Goal: Task Accomplishment & Management: Manage account settings

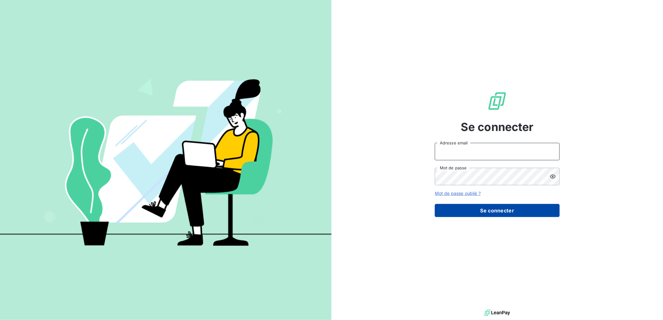
type input "[PERSON_NAME][EMAIL_ADDRESS][DOMAIN_NAME]"
click at [493, 207] on button "Se connecter" at bounding box center [497, 210] width 125 height 13
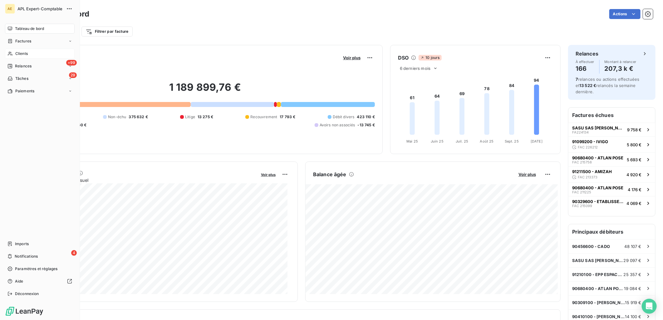
click at [18, 51] on span "Clients" at bounding box center [21, 54] width 12 height 6
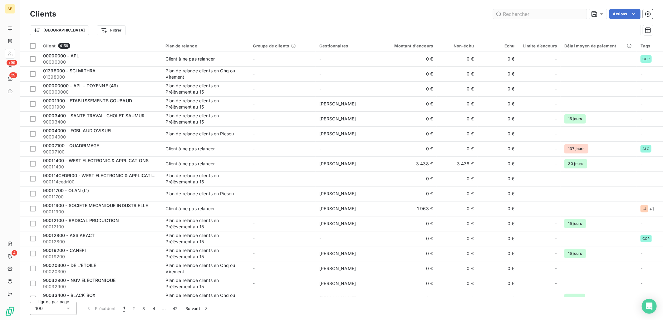
click at [540, 13] on input "text" at bounding box center [540, 14] width 94 height 10
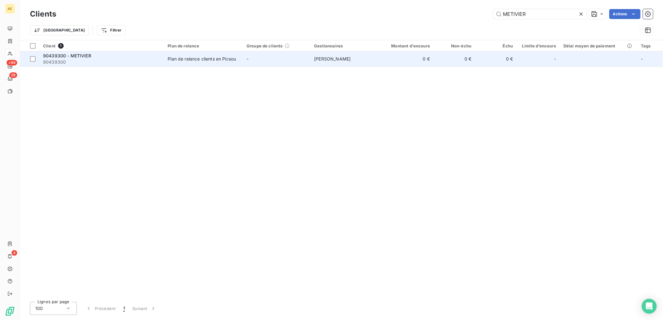
type input "METIVIER"
click at [126, 62] on span "90439300" at bounding box center [101, 62] width 117 height 6
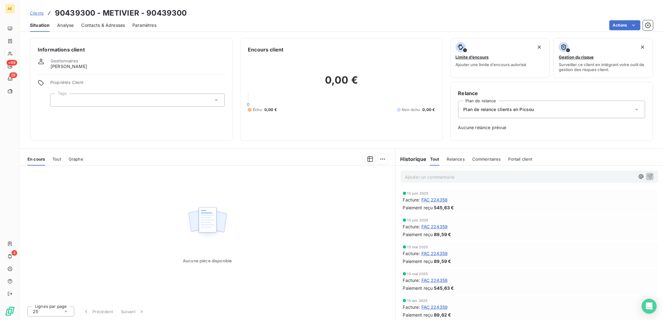
click at [608, 175] on p "Ajouter un commentaire ﻿" at bounding box center [520, 177] width 230 height 8
click at [637, 176] on button "button" at bounding box center [640, 176] width 7 height 7
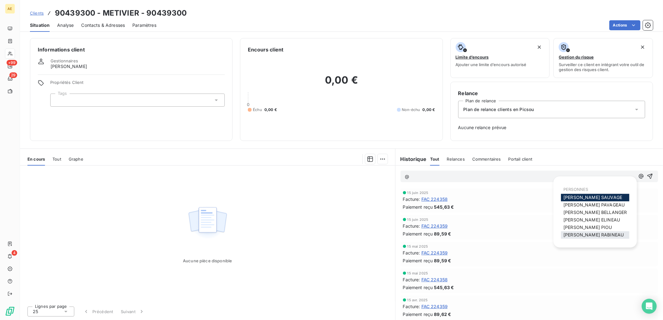
click at [595, 233] on span "[PERSON_NAME]" at bounding box center [593, 234] width 60 height 5
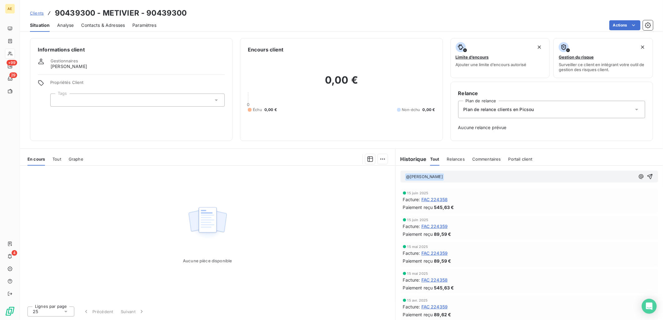
click at [463, 178] on p "﻿ @ [PERSON_NAME] ﻿ ﻿" at bounding box center [520, 176] width 230 height 7
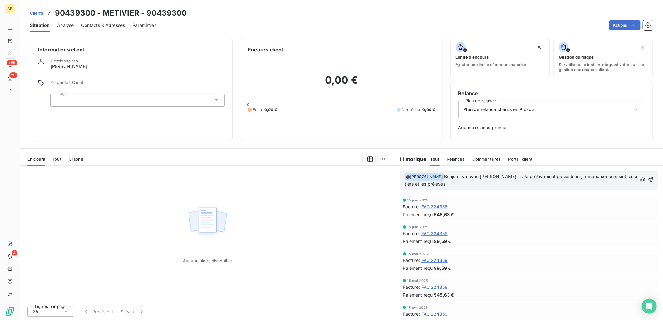
click at [513, 177] on span "Bonjour, vu avec [PERSON_NAME] : si le prélèvemnet passe bien , rembourser au c…" at bounding box center [522, 180] width 234 height 13
drag, startPoint x: 525, startPoint y: 177, endPoint x: 528, endPoint y: 176, distance: 3.2
click at [525, 176] on span "Bonjour, vu avec [PERSON_NAME] : si le prélèvemnet passe bien , rembourser au c…" at bounding box center [522, 180] width 234 height 13
click at [466, 183] on p "﻿ @ [PERSON_NAME] ﻿ Bonjour, vu avec [PERSON_NAME] : si le prélèvement passe bi…" at bounding box center [521, 180] width 232 height 15
click at [433, 186] on p "﻿ @ [PERSON_NAME] ﻿ Bonjour, vu avec [PERSON_NAME] : si le prélèvement passe bi…" at bounding box center [521, 180] width 232 height 15
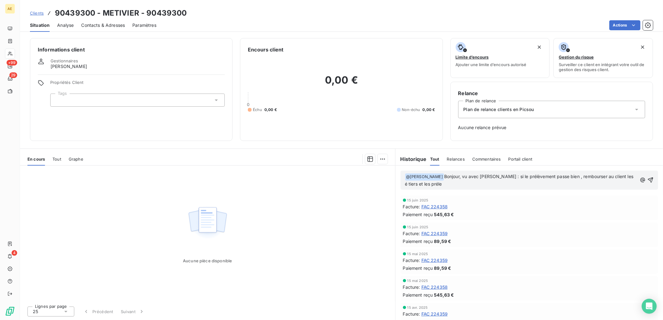
click at [612, 176] on span "Bonjour, vu avec [PERSON_NAME] : si le prélèvement passe bien , rembourser au c…" at bounding box center [520, 180] width 230 height 13
click at [460, 186] on p "﻿ @ [PERSON_NAME] ﻿ Bonjour, vu avec [PERSON_NAME] : si le prélèvement passe bi…" at bounding box center [521, 180] width 232 height 15
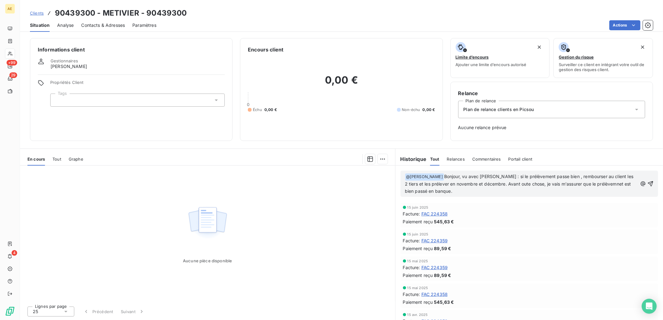
click at [502, 183] on span "Bonjour, vu avec [PERSON_NAME] : si le prélèvement passe bien , rembourser au c…" at bounding box center [520, 184] width 230 height 20
click at [598, 183] on span "Bonjour, vu avec [PERSON_NAME] : si le prélèvement passe bien , rembourser au c…" at bounding box center [520, 184] width 230 height 20
click at [586, 184] on span "Bonjour, vu avec [PERSON_NAME] : si le prélèvement passe bien , rembourser au c…" at bounding box center [520, 184] width 230 height 20
click at [602, 183] on span "Bonjour, vu avec [PERSON_NAME] : si le prélèvement passe bien , rembourser au c…" at bounding box center [520, 184] width 230 height 20
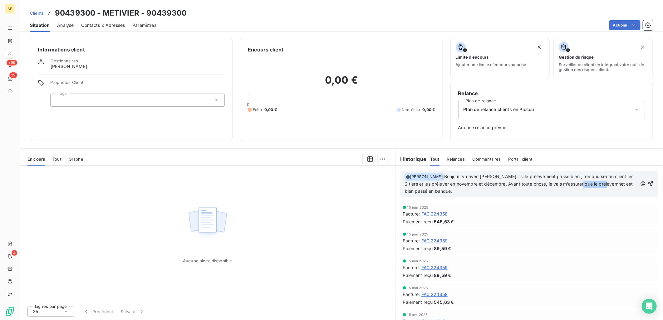
click at [604, 185] on span "Bonjour, vu avec [PERSON_NAME] : si le prélèvement passe bien , rembourser au c…" at bounding box center [520, 184] width 230 height 20
click at [460, 191] on p "﻿ @ [PERSON_NAME] ﻿ Bonjour, vu avec [PERSON_NAME] : si le prélèvement passe bi…" at bounding box center [521, 184] width 232 height 22
drag, startPoint x: 475, startPoint y: 191, endPoint x: 460, endPoint y: 192, distance: 14.7
click at [460, 192] on p "﻿ @ [PERSON_NAME] ﻿ Bonjour, vu avec [PERSON_NAME] : si le prélèvement passe bi…" at bounding box center [521, 184] width 232 height 22
click at [648, 182] on icon "button" at bounding box center [650, 183] width 5 height 5
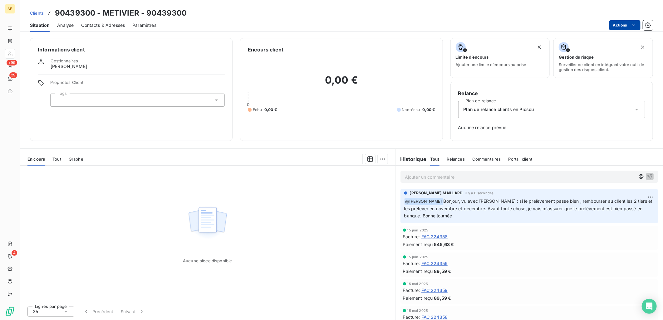
click at [631, 21] on html "AE +99 29 4 Clients 90439300 - METIVIER - 90439300 Situation Analyse Contacts &…" at bounding box center [331, 160] width 663 height 320
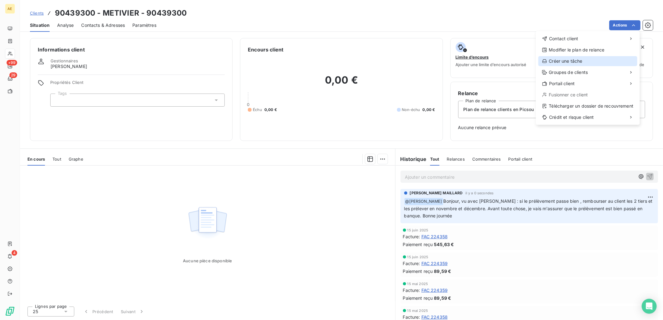
click at [592, 61] on div "Créer une tâche" at bounding box center [587, 61] width 99 height 10
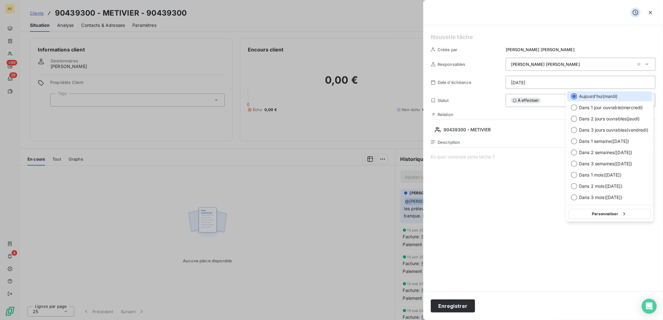
click at [551, 85] on html "AE +99 29 4 Clients 90439300 - METIVIER - 90439300 Situation Analyse Contacts &…" at bounding box center [331, 160] width 663 height 320
click at [595, 217] on button "Personnaliser" at bounding box center [609, 214] width 82 height 10
select select "9"
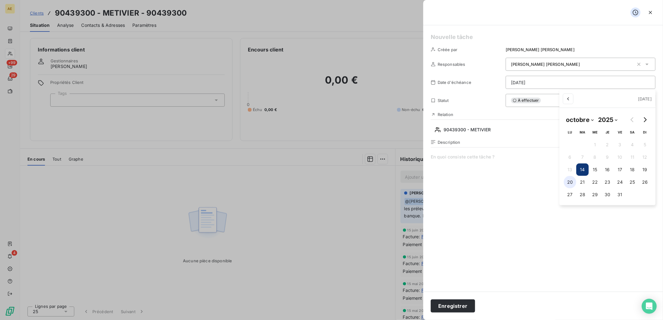
click at [567, 184] on button "20" at bounding box center [570, 182] width 12 height 12
type input "[DATE]"
click at [474, 154] on html "AE +99 29 4 Clients 90439300 - METIVIER - 90439300 Situation Analyse Contacts &…" at bounding box center [331, 160] width 663 height 320
click at [473, 155] on span at bounding box center [543, 214] width 225 height 120
click at [471, 158] on span "Vérifier le bon paiemnet de la facture Fac-2025-10-8458" at bounding box center [543, 214] width 225 height 120
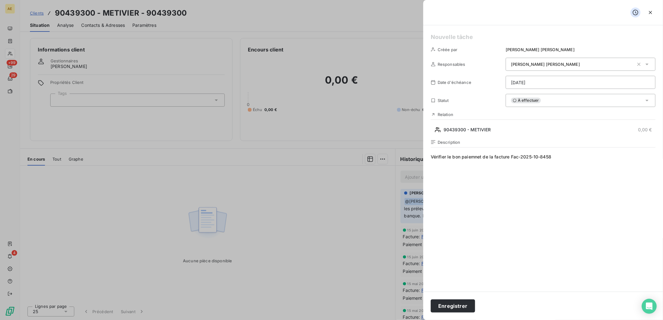
click at [476, 158] on span "Vérifier le bon paiemnet de la facture Fac-2025-10-8458" at bounding box center [543, 214] width 225 height 120
click at [562, 157] on span "Vérifier le bon paiement de la facture Fac-2025-10-8458" at bounding box center [543, 214] width 225 height 120
click at [447, 309] on button "Enregistrer" at bounding box center [453, 306] width 44 height 13
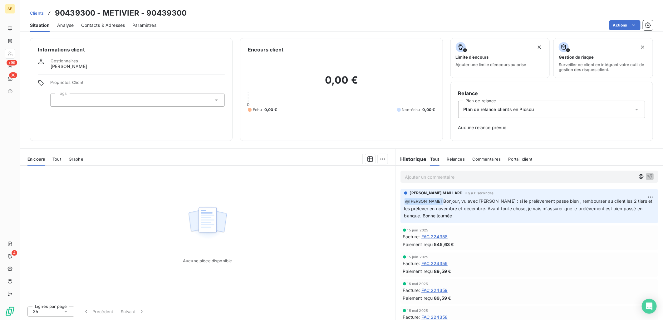
click at [38, 11] on span "Clients" at bounding box center [37, 13] width 14 height 5
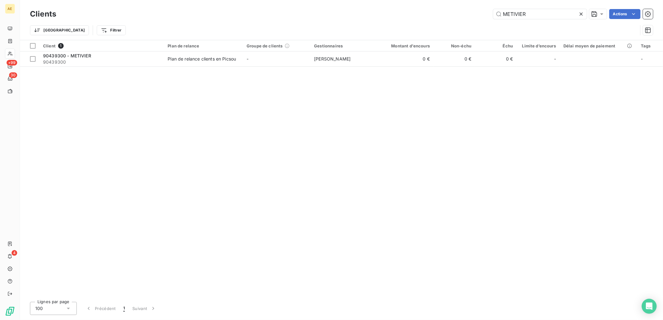
drag, startPoint x: 551, startPoint y: 16, endPoint x: 348, endPoint y: 24, distance: 203.0
click at [348, 24] on div "Clients METIVIER Actions Trier Filtrer" at bounding box center [341, 23] width 623 height 32
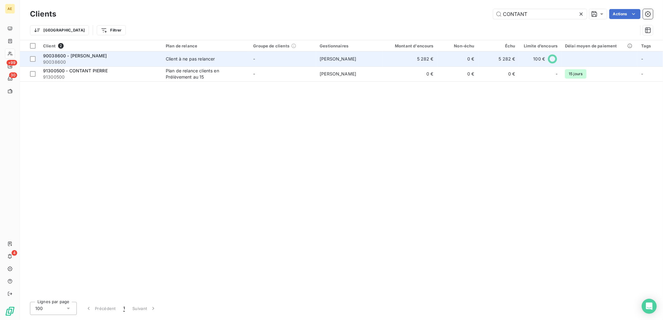
type input "CONTANT"
click at [146, 61] on span "90038600" at bounding box center [100, 62] width 115 height 6
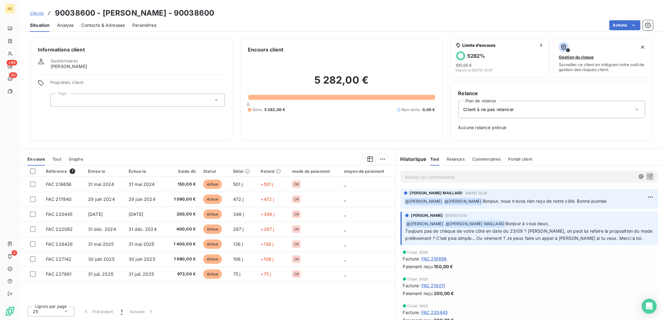
click at [578, 179] on p "Ajouter un commentaire ﻿" at bounding box center [520, 177] width 230 height 8
click at [647, 178] on icon "button" at bounding box center [650, 176] width 6 height 6
